Goal: Navigation & Orientation: Find specific page/section

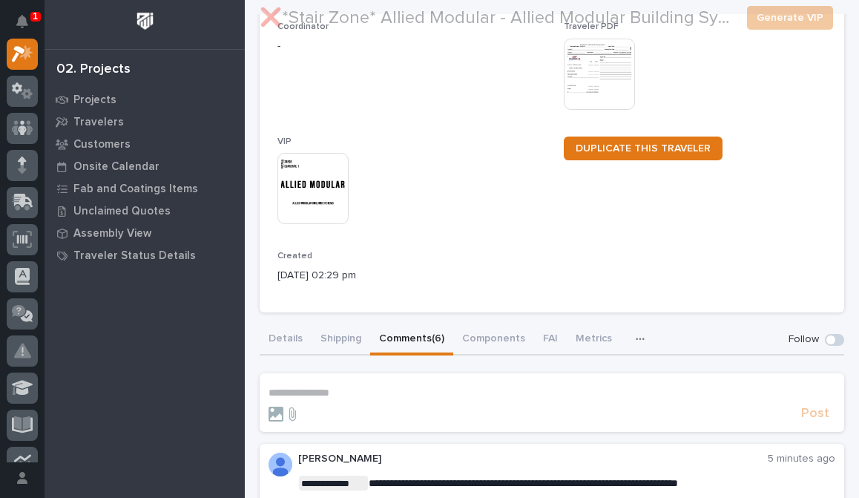
scroll to position [222, 0]
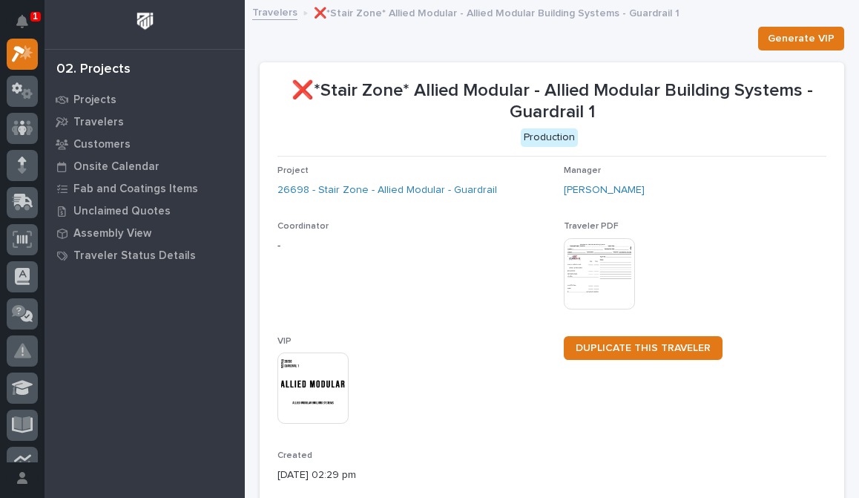
click at [618, 274] on img at bounding box center [599, 273] width 71 height 71
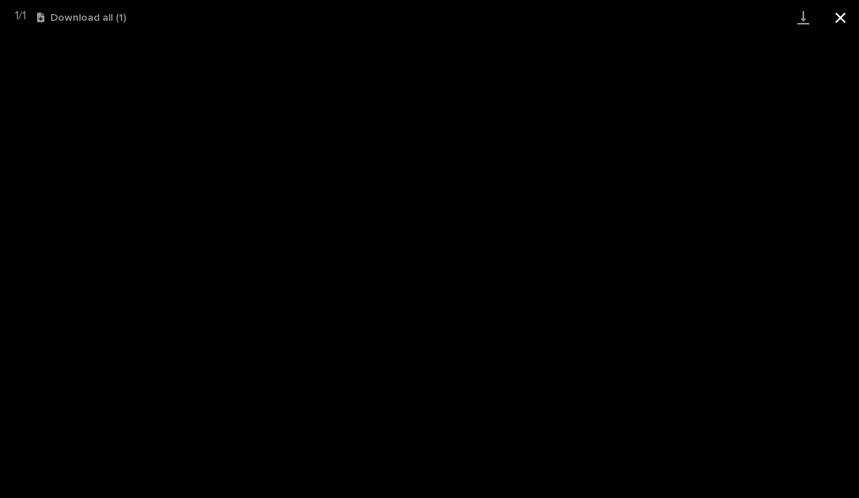
click at [839, 16] on button "Close gallery" at bounding box center [840, 17] width 37 height 35
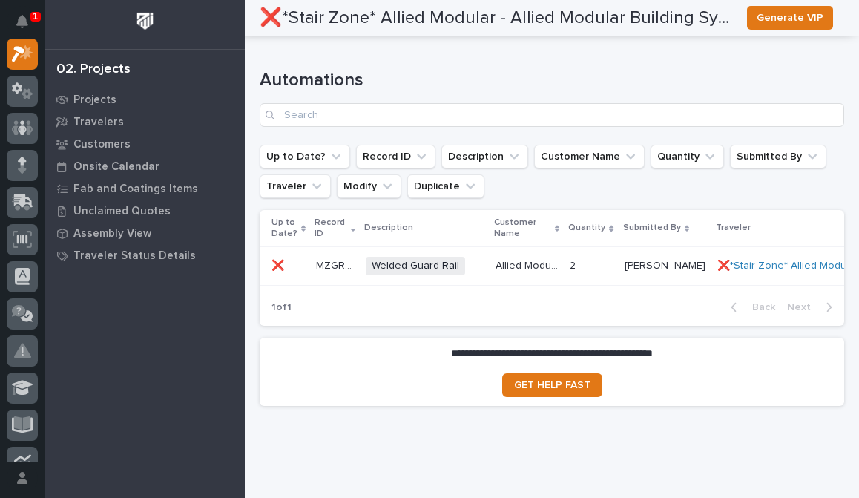
scroll to position [1671, 0]
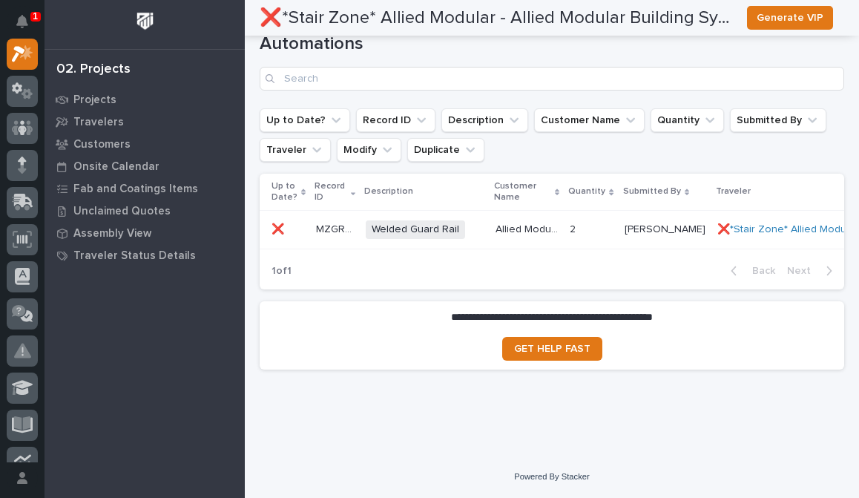
click at [569, 220] on p "2" at bounding box center [573, 228] width 9 height 16
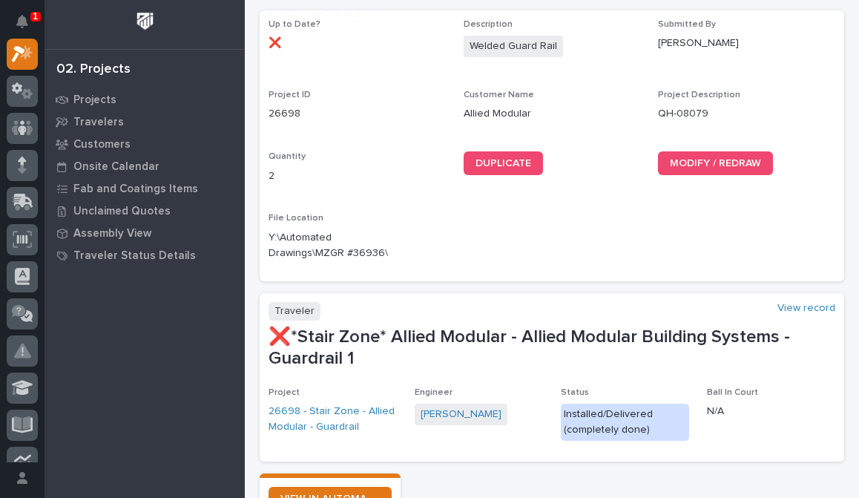
scroll to position [227, 0]
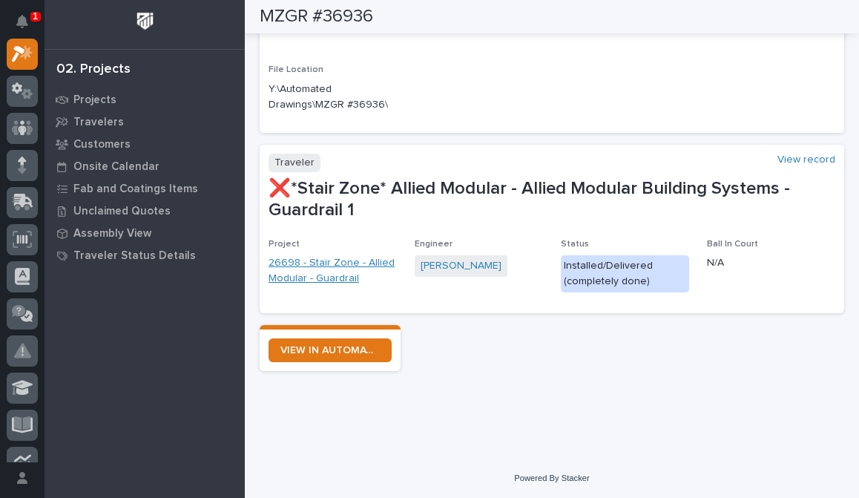
click at [302, 263] on link "26698 - Stair Zone - Allied Modular - Guardrail" at bounding box center [332, 270] width 128 height 31
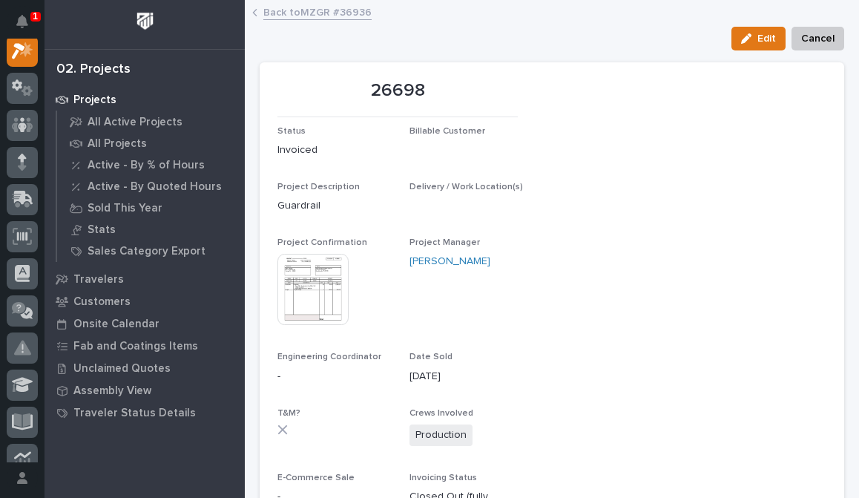
scroll to position [37, 0]
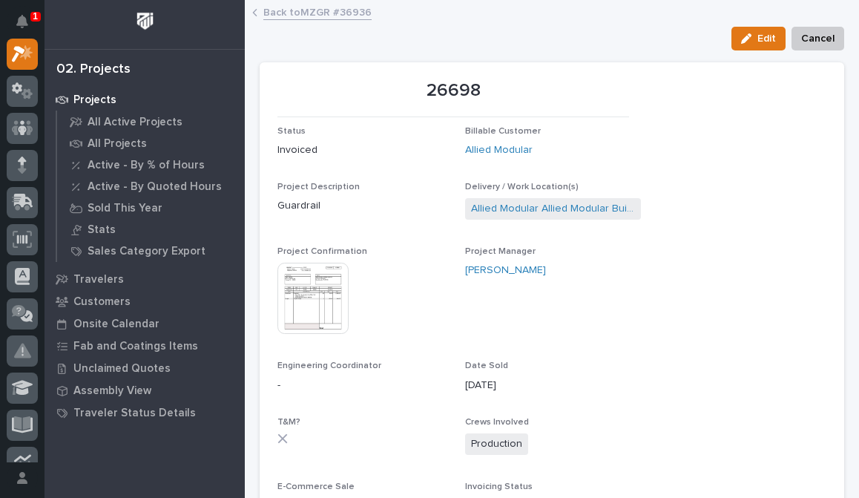
click at [308, 311] on img at bounding box center [312, 297] width 71 height 71
